Goal: Information Seeking & Learning: Check status

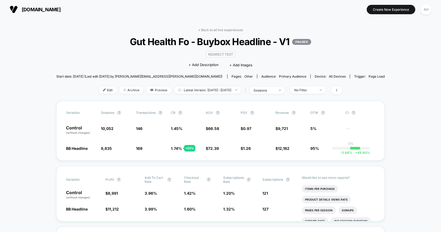
scroll to position [38, 0]
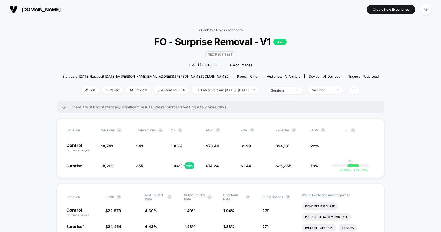
click at [220, 28] on link "< Back to all live experiences" at bounding box center [220, 30] width 45 height 4
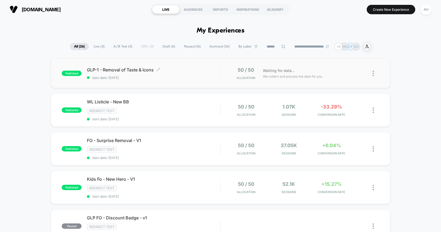
click at [189, 68] on span "GLP-1 - Removal of Taste & Icons Click to edit experience details" at bounding box center [153, 69] width 133 height 5
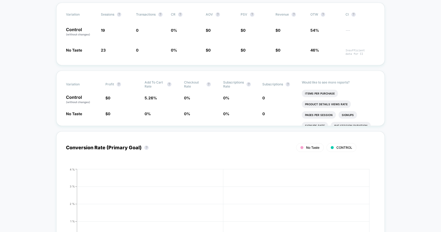
scroll to position [99, 0]
